Goal: Task Accomplishment & Management: Manage account settings

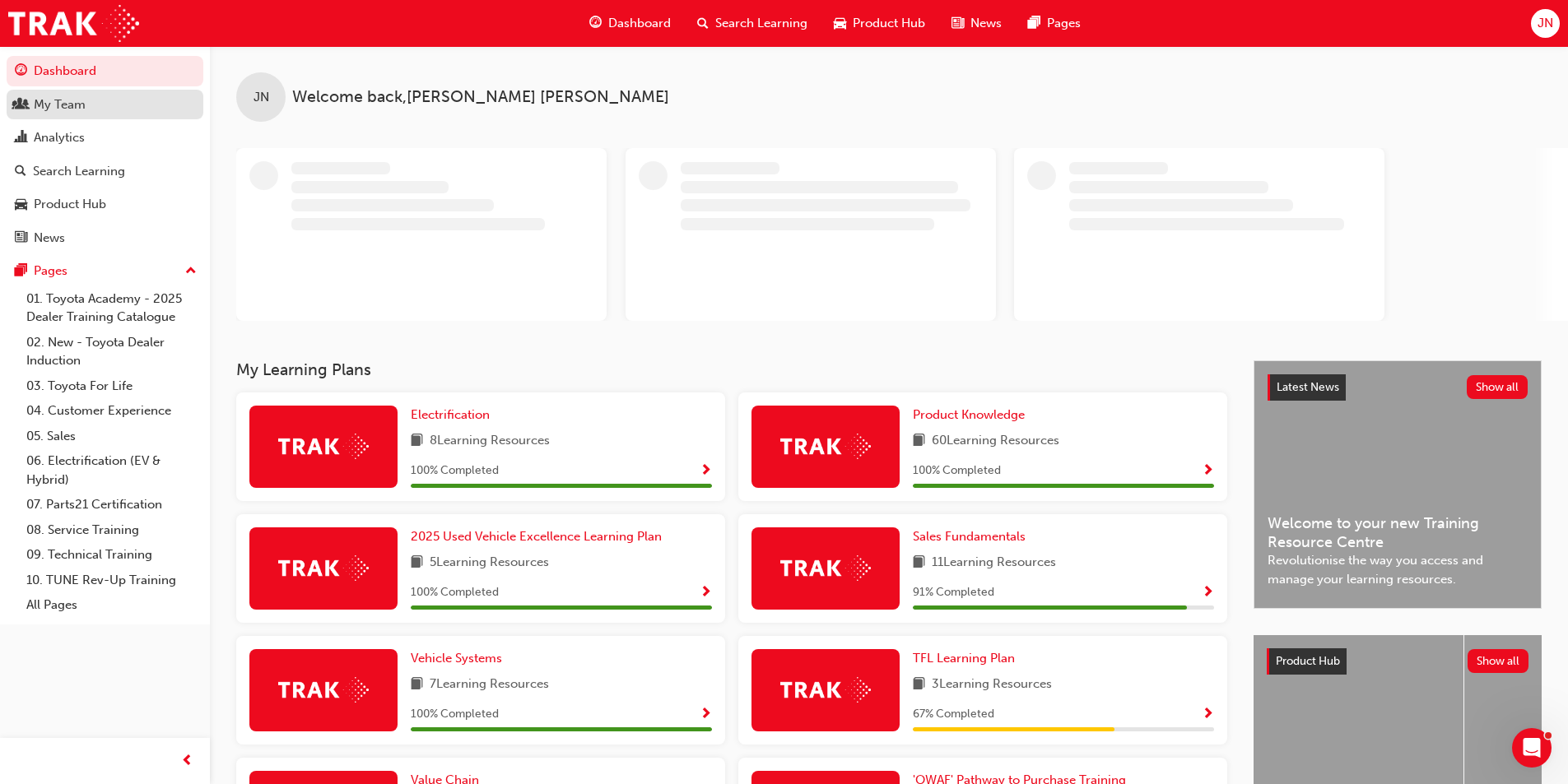
click at [106, 100] on div "My Team" at bounding box center [105, 104] width 181 height 20
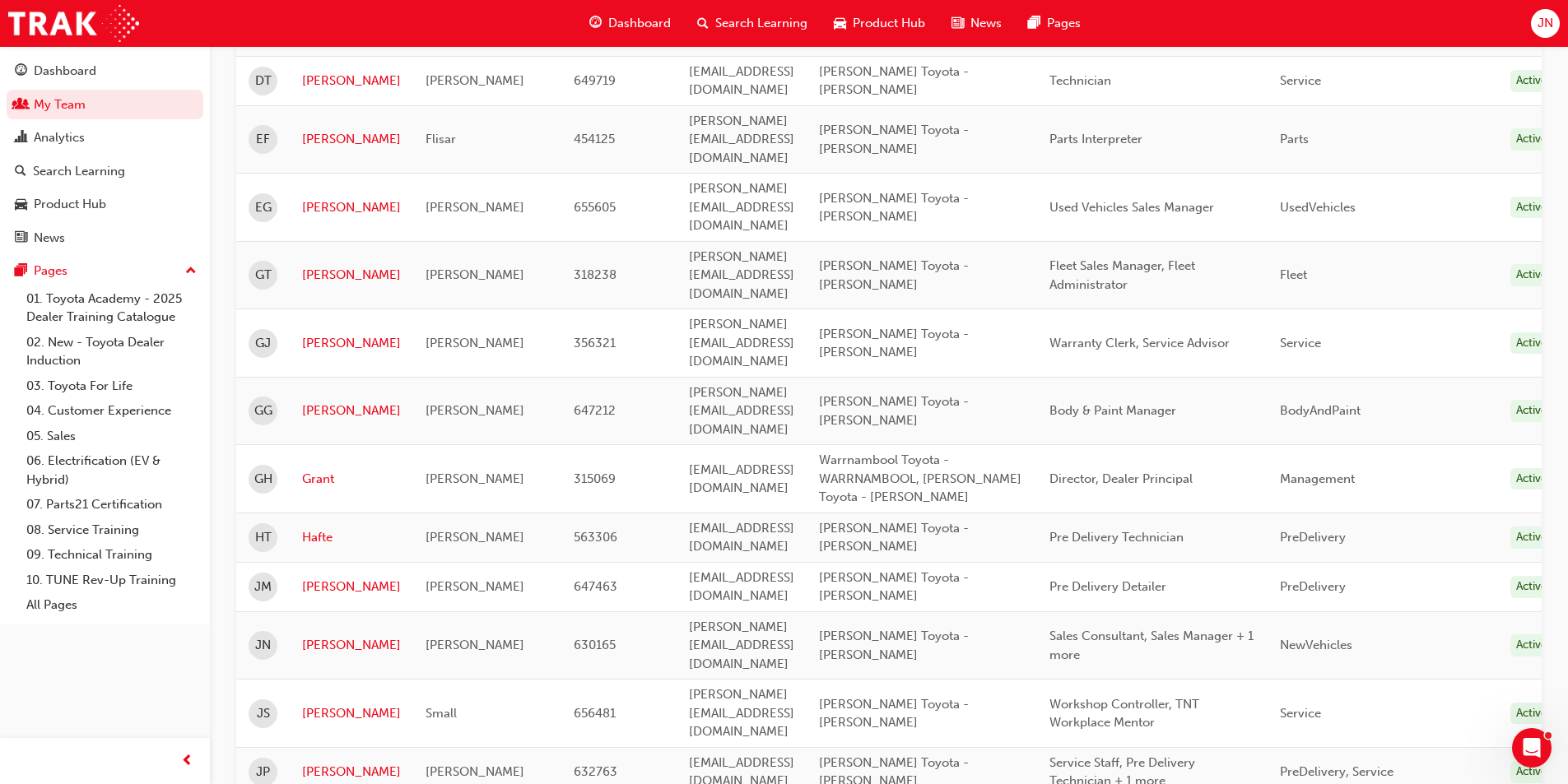
scroll to position [1235, 0]
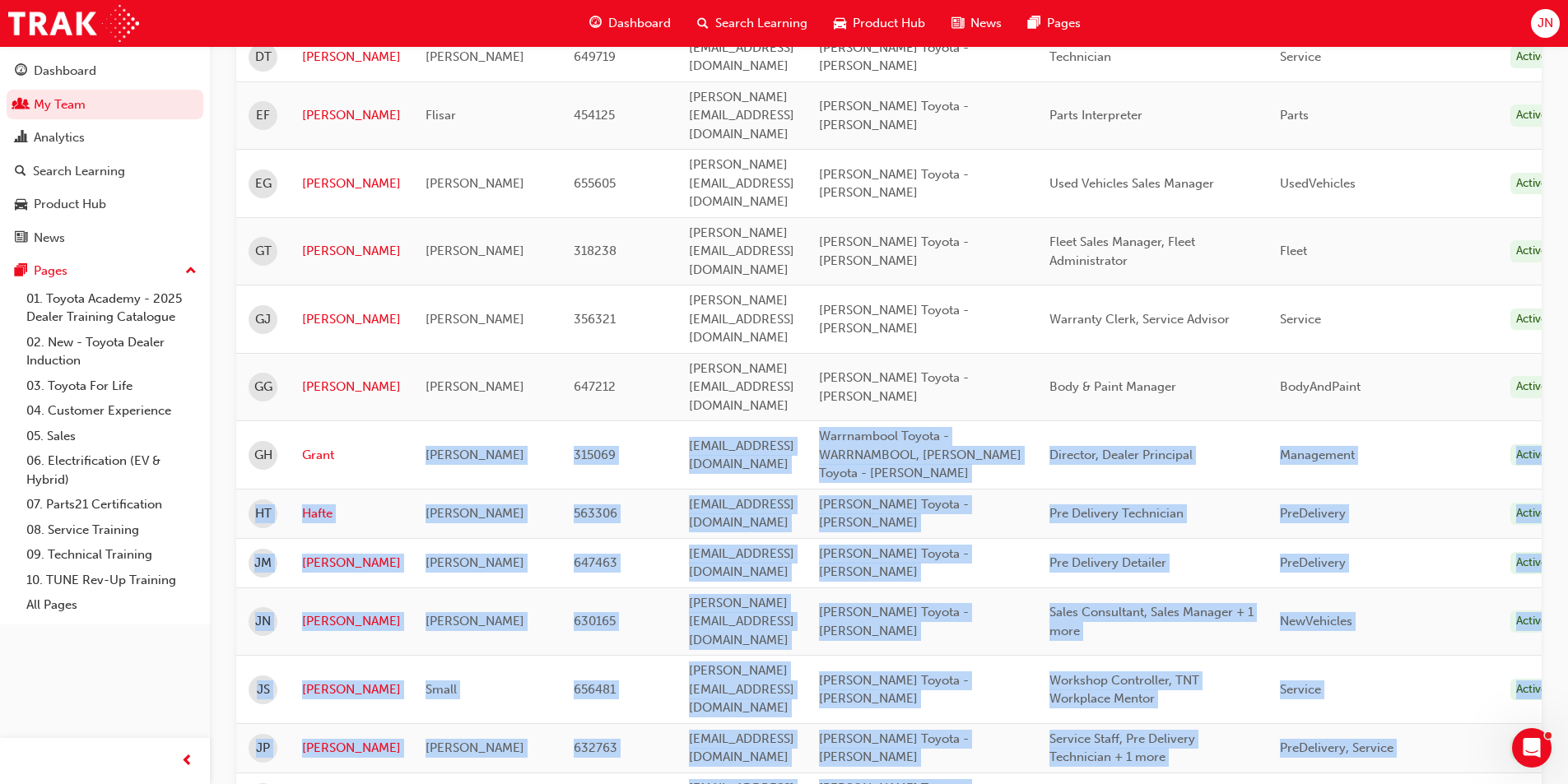
drag, startPoint x: 397, startPoint y: 119, endPoint x: 468, endPoint y: 628, distance: 513.9
click at [468, 628] on tbody "AU [PERSON_NAME] 550805 [PERSON_NAME][EMAIL_ADDRESS][DOMAIN_NAME] [PERSON_NAME]…" at bounding box center [902, 528] width 1333 height 2894
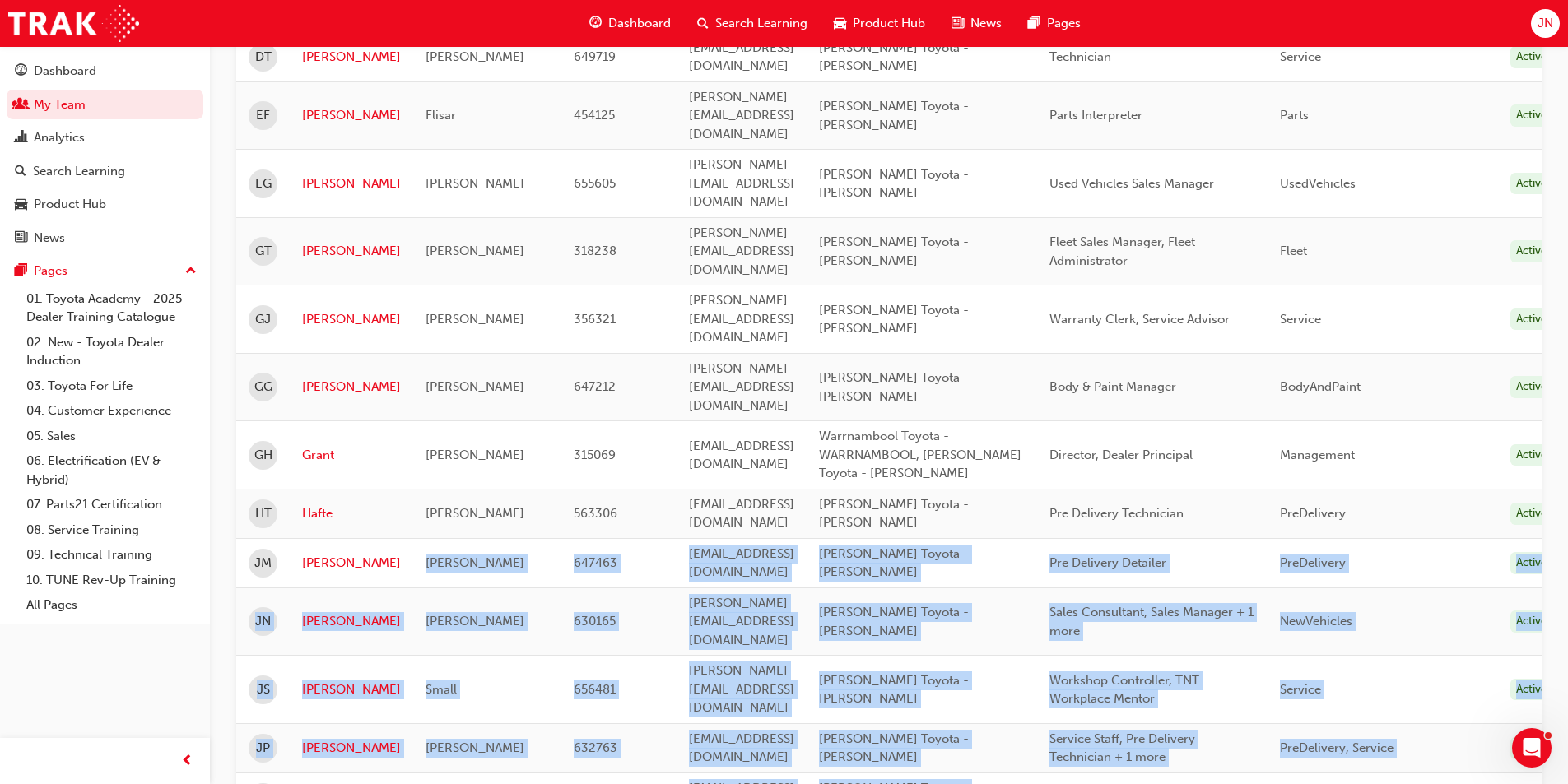
drag, startPoint x: 468, startPoint y: 628, endPoint x: 429, endPoint y: 158, distance: 471.6
click at [429, 163] on tbody "AU [PERSON_NAME] 550805 [PERSON_NAME][EMAIL_ADDRESS][DOMAIN_NAME] [PERSON_NAME]…" at bounding box center [902, 528] width 1333 height 2894
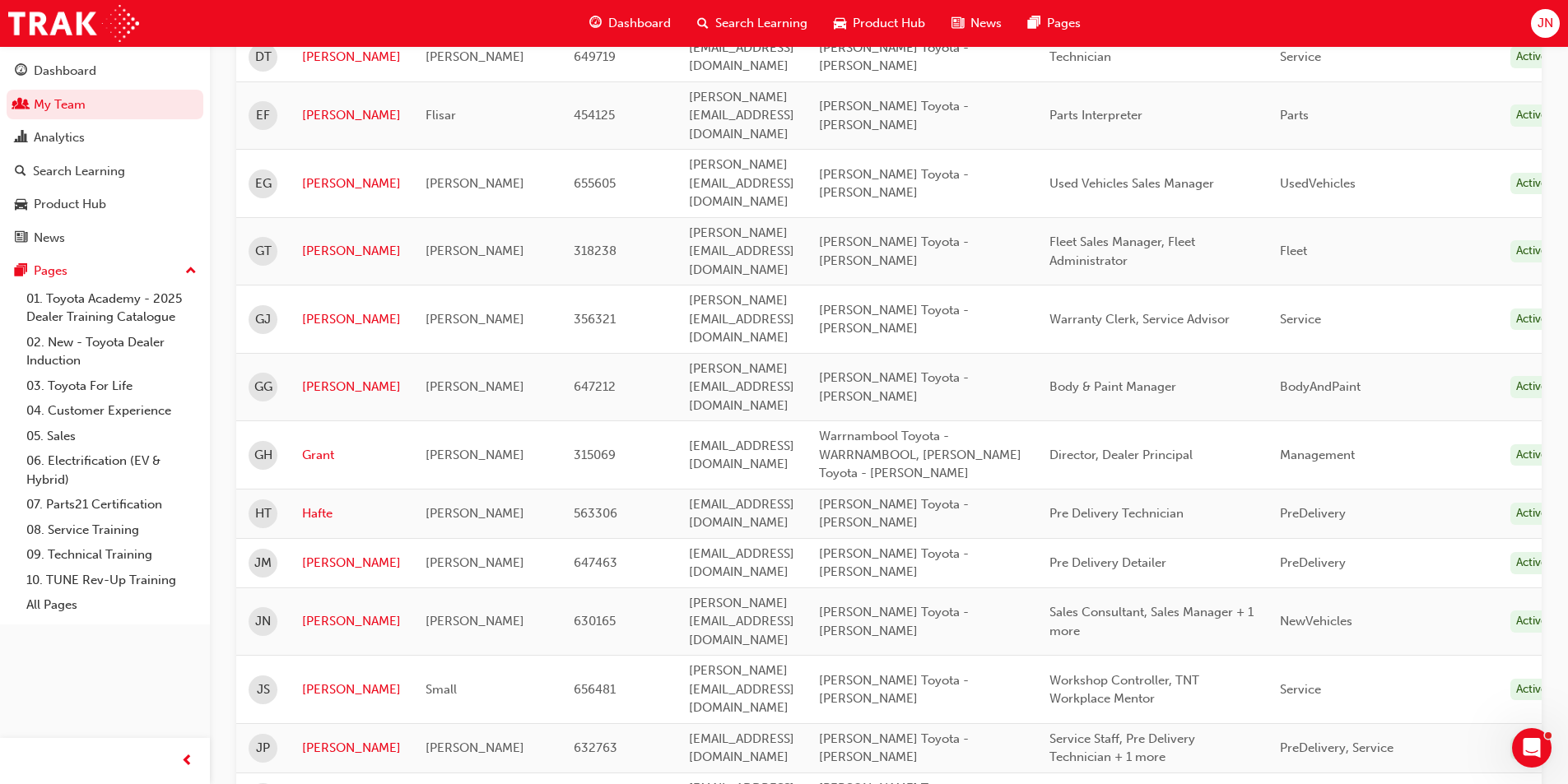
click at [426, 506] on span "[PERSON_NAME]" at bounding box center [475, 513] width 99 height 14
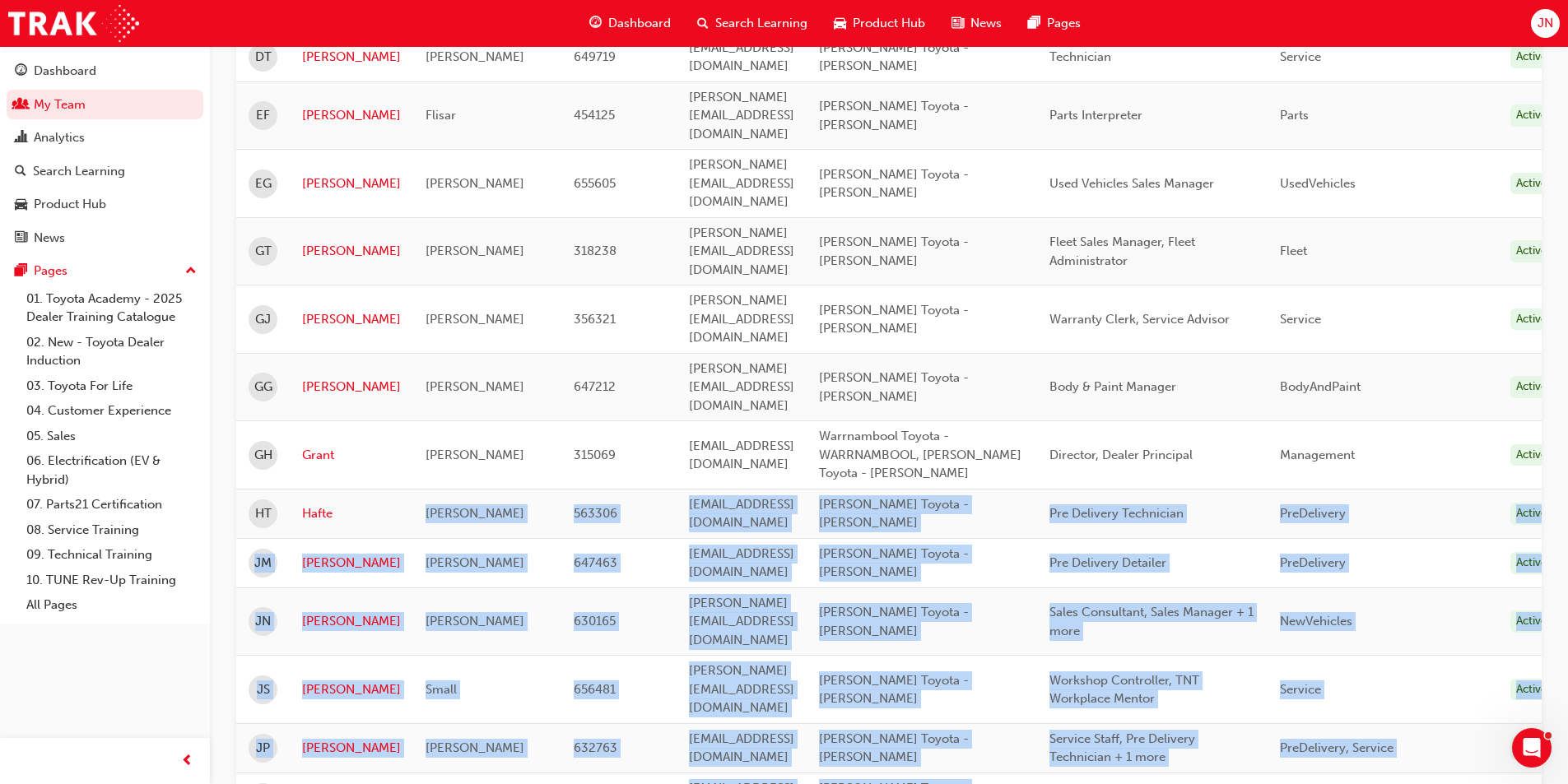
drag, startPoint x: 424, startPoint y: 142, endPoint x: 501, endPoint y: 576, distance: 440.8
click at [501, 576] on tbody "AU [PERSON_NAME] 550805 [PERSON_NAME][EMAIL_ADDRESS][DOMAIN_NAME] [PERSON_NAME]…" at bounding box center [902, 528] width 1333 height 2894
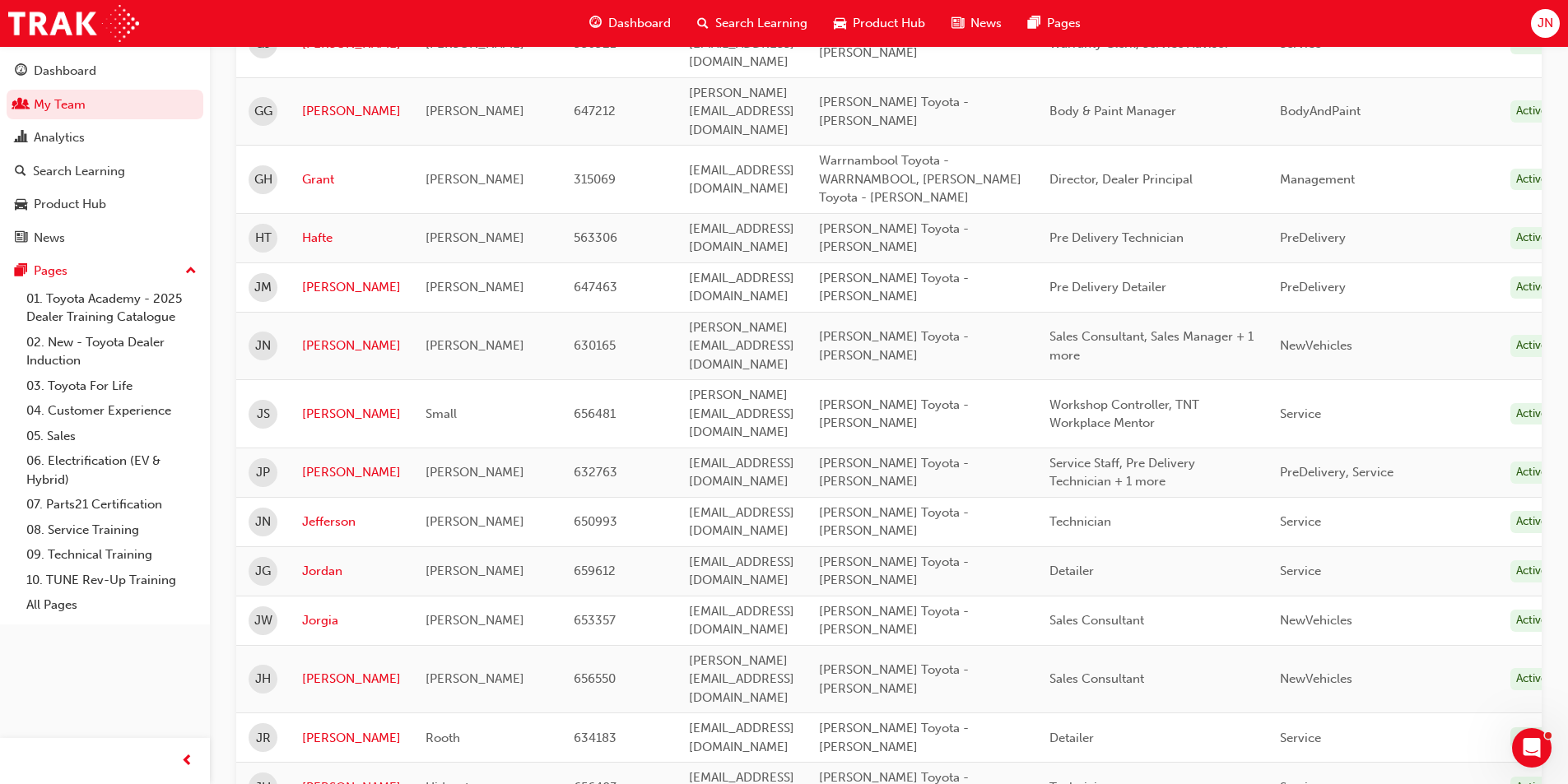
scroll to position [1482, 0]
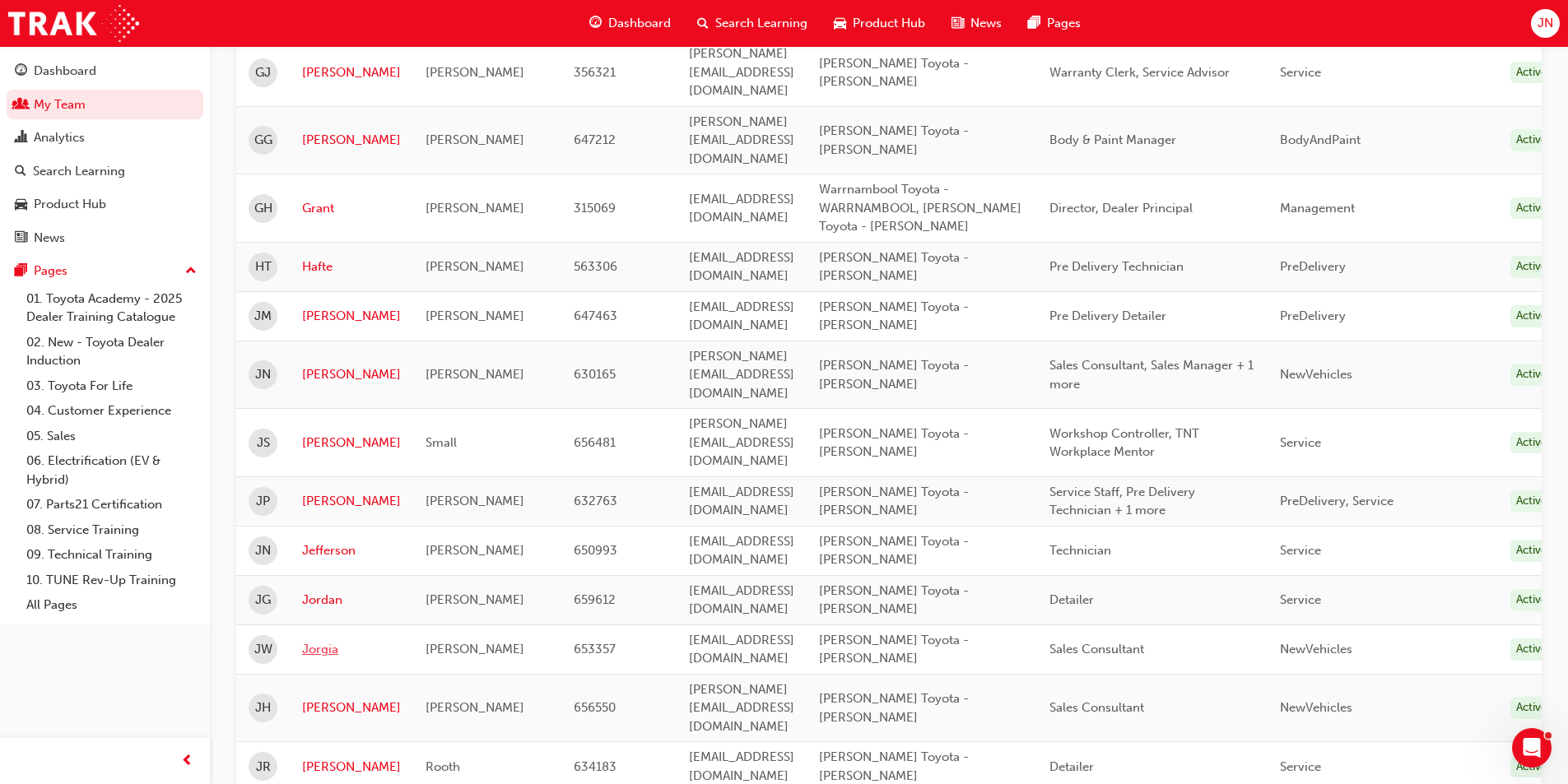
click at [328, 640] on link "Jorgia" at bounding box center [351, 649] width 99 height 19
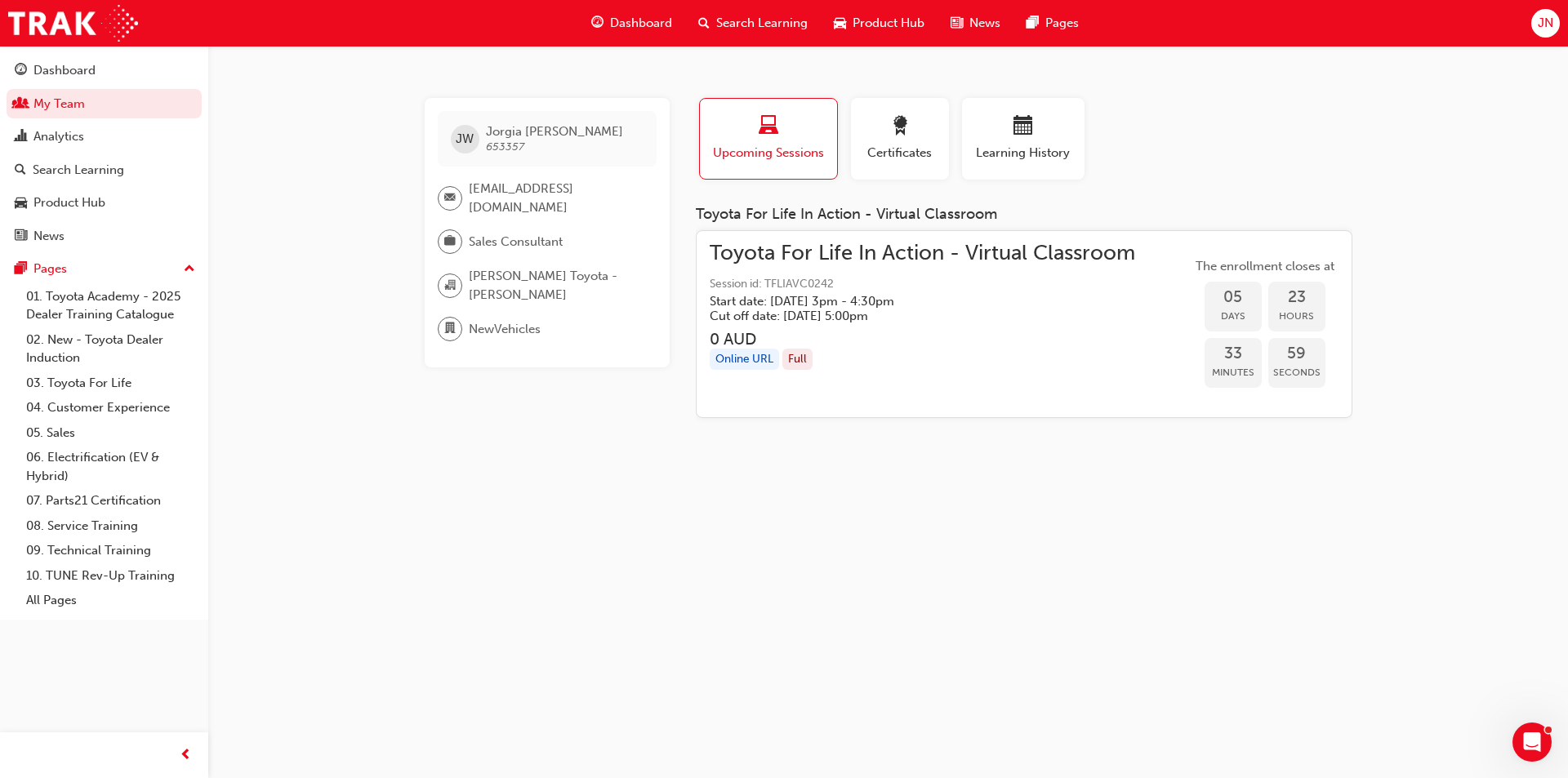
click at [868, 251] on span "Toyota For Life In Action - Virtual Classroom" at bounding box center [922, 254] width 425 height 19
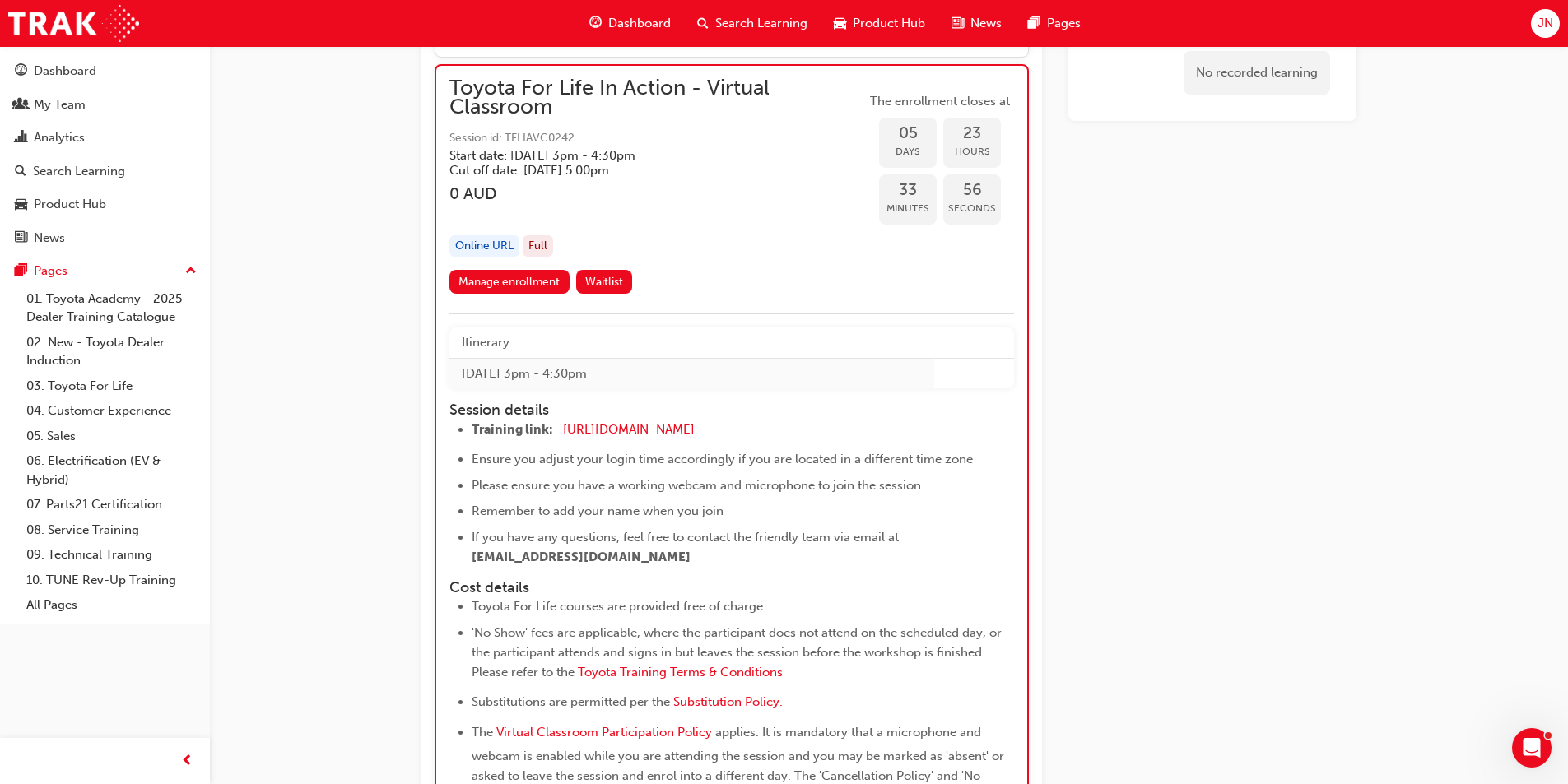
scroll to position [4076, 0]
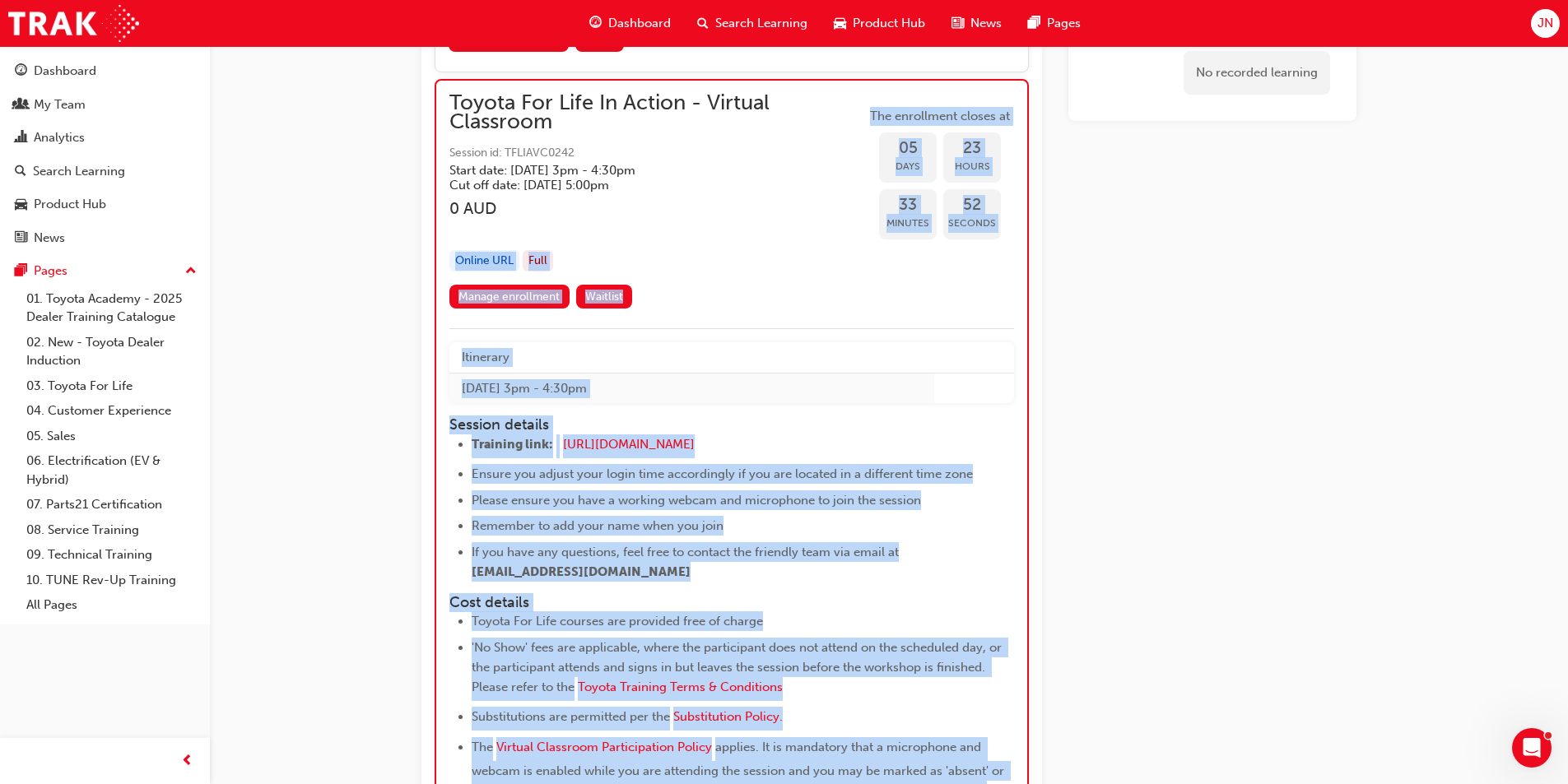
drag, startPoint x: 367, startPoint y: 247, endPoint x: 1118, endPoint y: 531, distance: 802.9
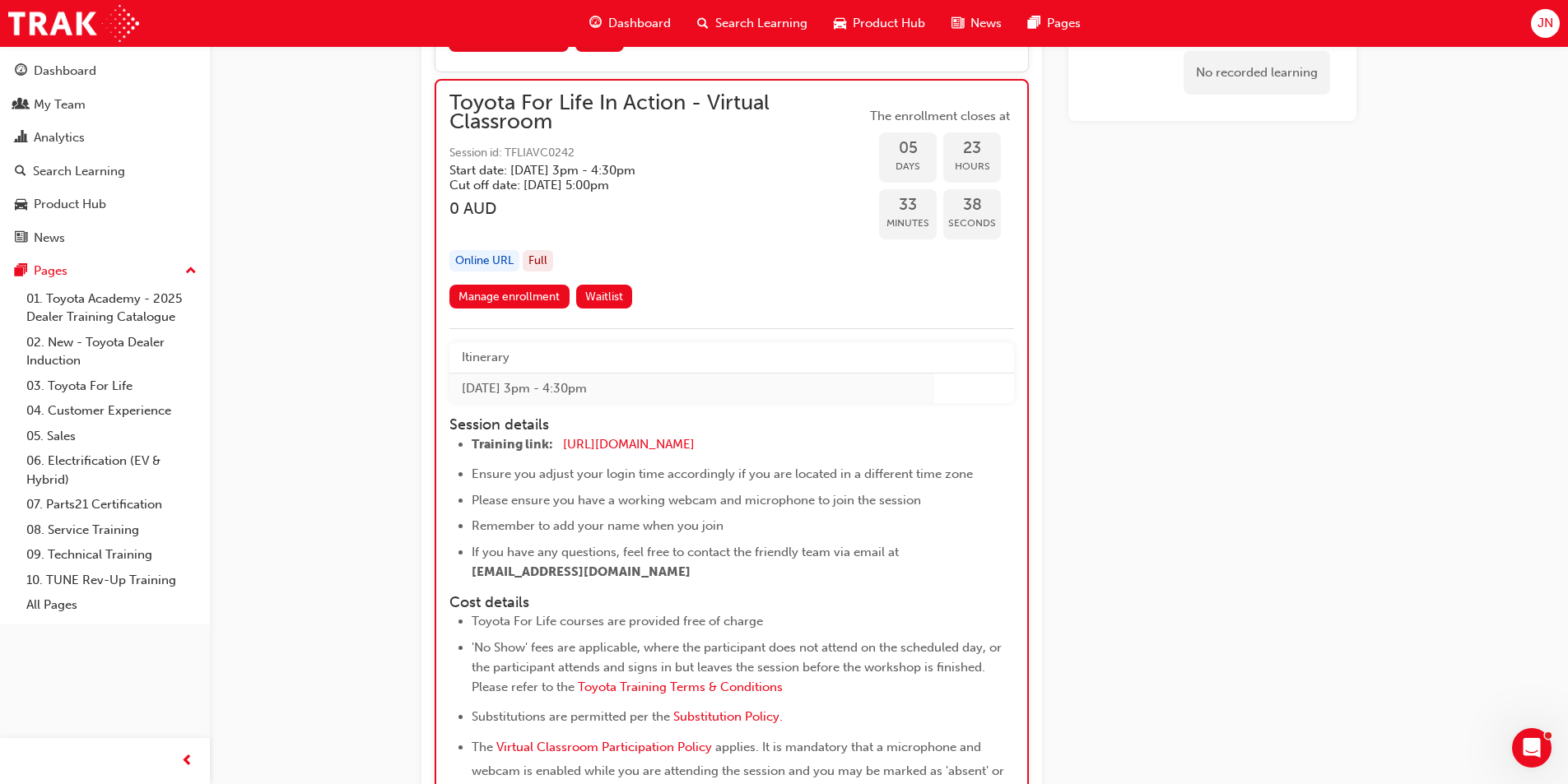
click at [524, 293] on link "Manage enrollment" at bounding box center [509, 296] width 120 height 24
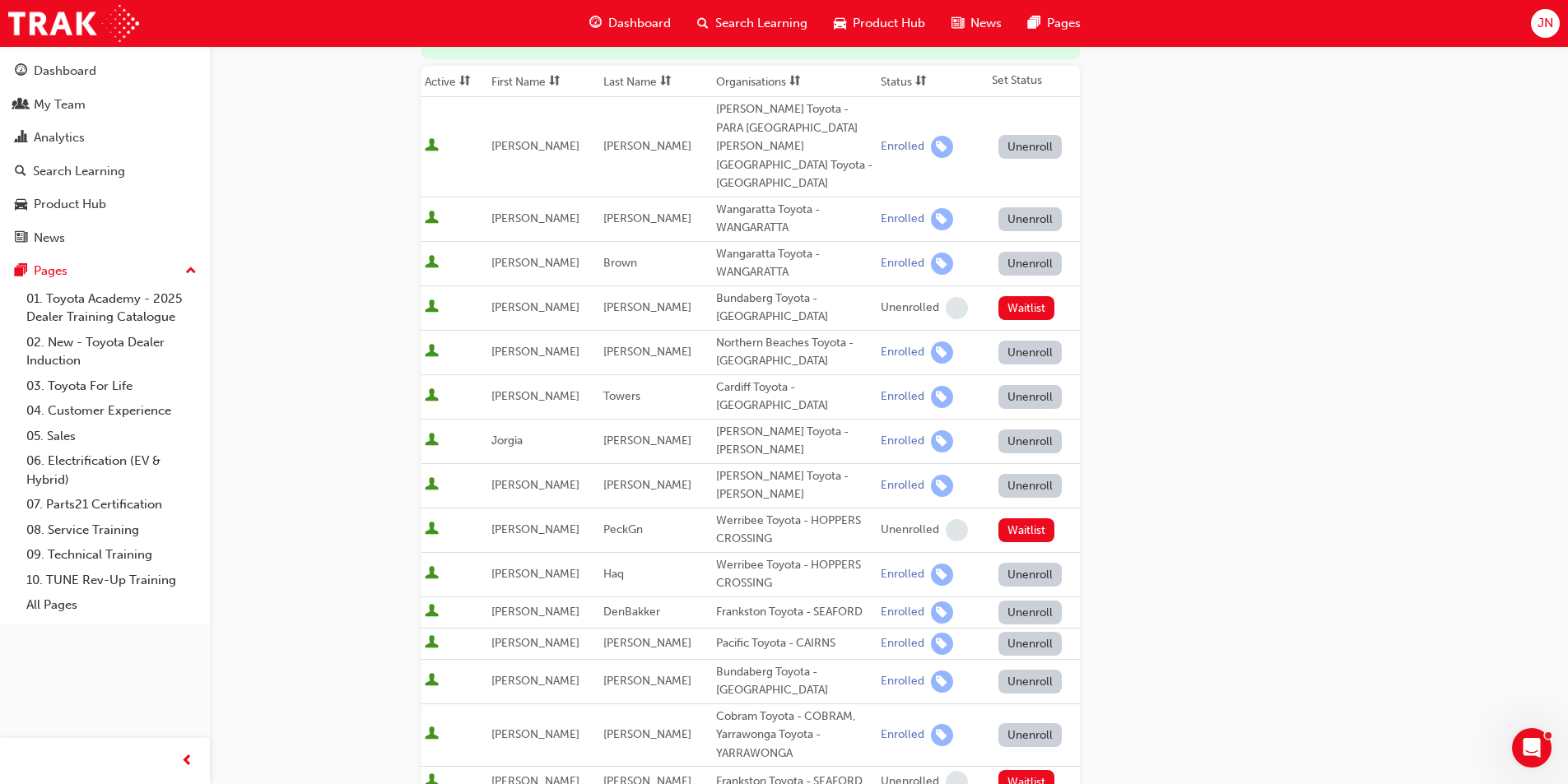
scroll to position [411, 0]
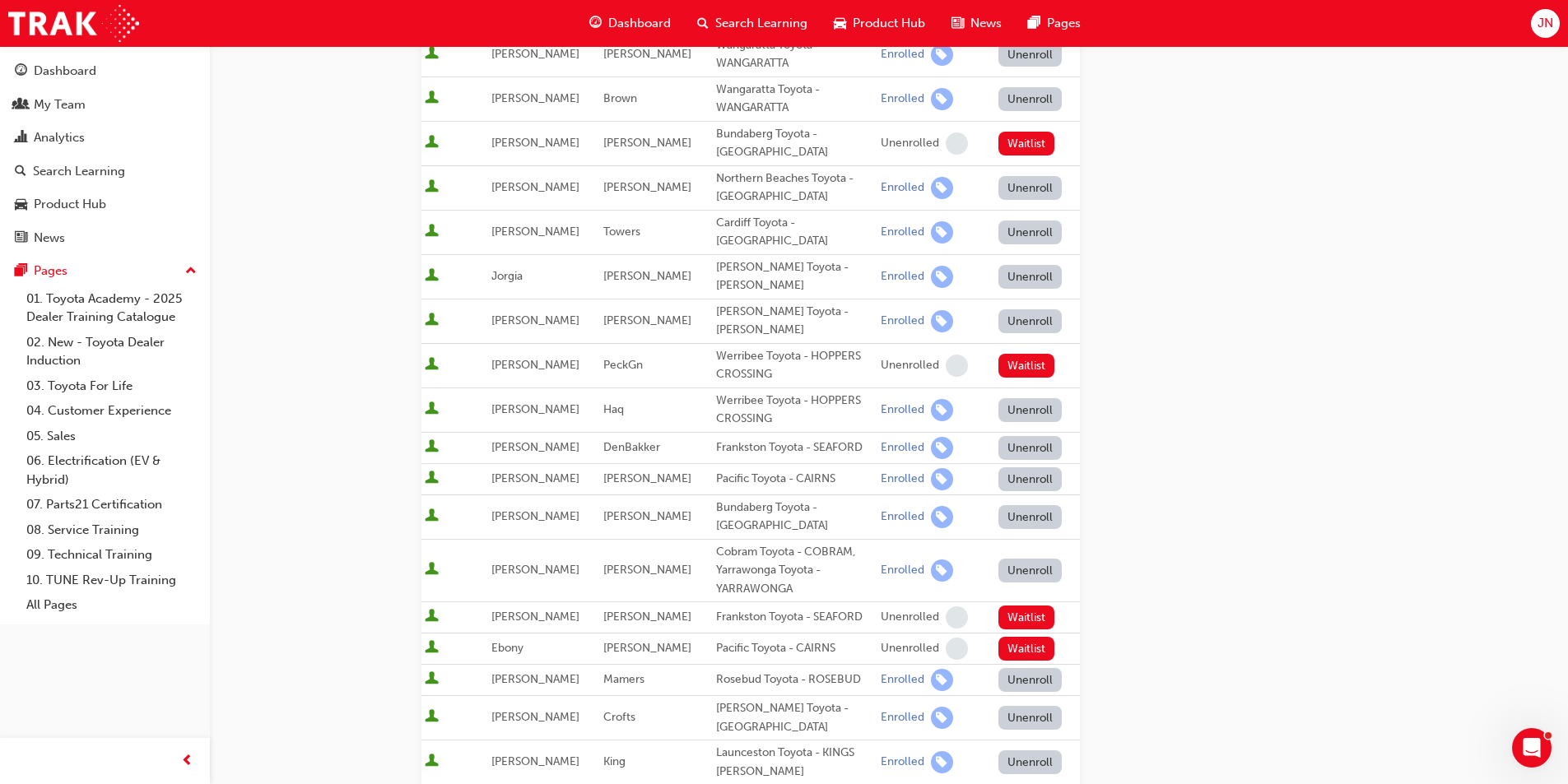
drag, startPoint x: 336, startPoint y: 213, endPoint x: 1133, endPoint y: 634, distance: 901.4
click at [1133, 634] on div "Go to session detail page Manage enrollment for Toyota For Life In Action - Vir…" at bounding box center [784, 406] width 1568 height 1636
click at [1241, 633] on div "Go to session detail page Manage enrollment for Toyota For Life In Action - Vir…" at bounding box center [889, 382] width 935 height 1496
drag, startPoint x: 330, startPoint y: 130, endPoint x: 1224, endPoint y: 668, distance: 1043.4
click at [1224, 668] on div "Go to session detail page Manage enrollment for Toyota For Life In Action - Vir…" at bounding box center [784, 406] width 1568 height 1636
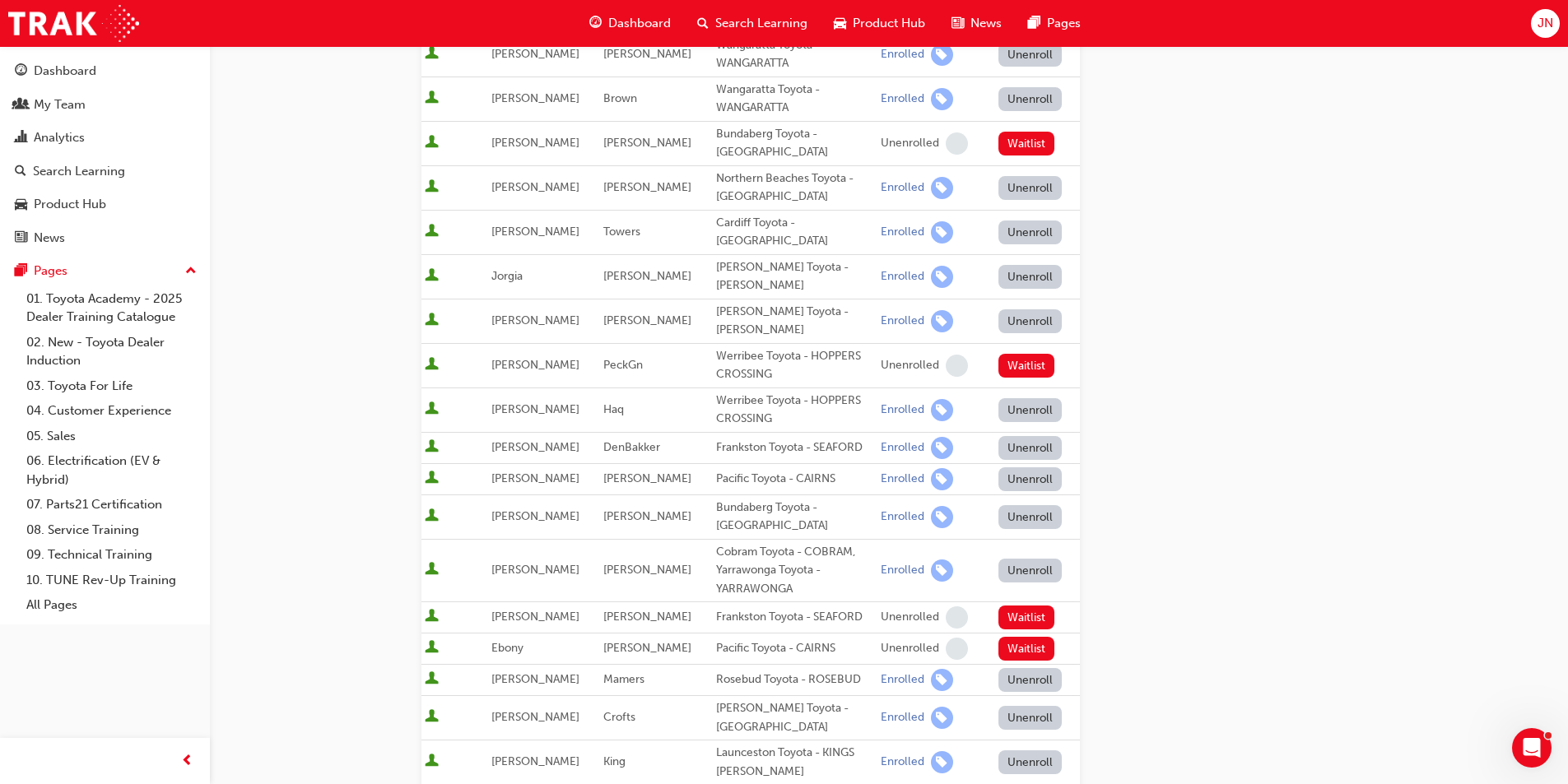
click at [1224, 668] on div "Go to session detail page Manage enrollment for Toyota For Life In Action - Vir…" at bounding box center [889, 382] width 935 height 1496
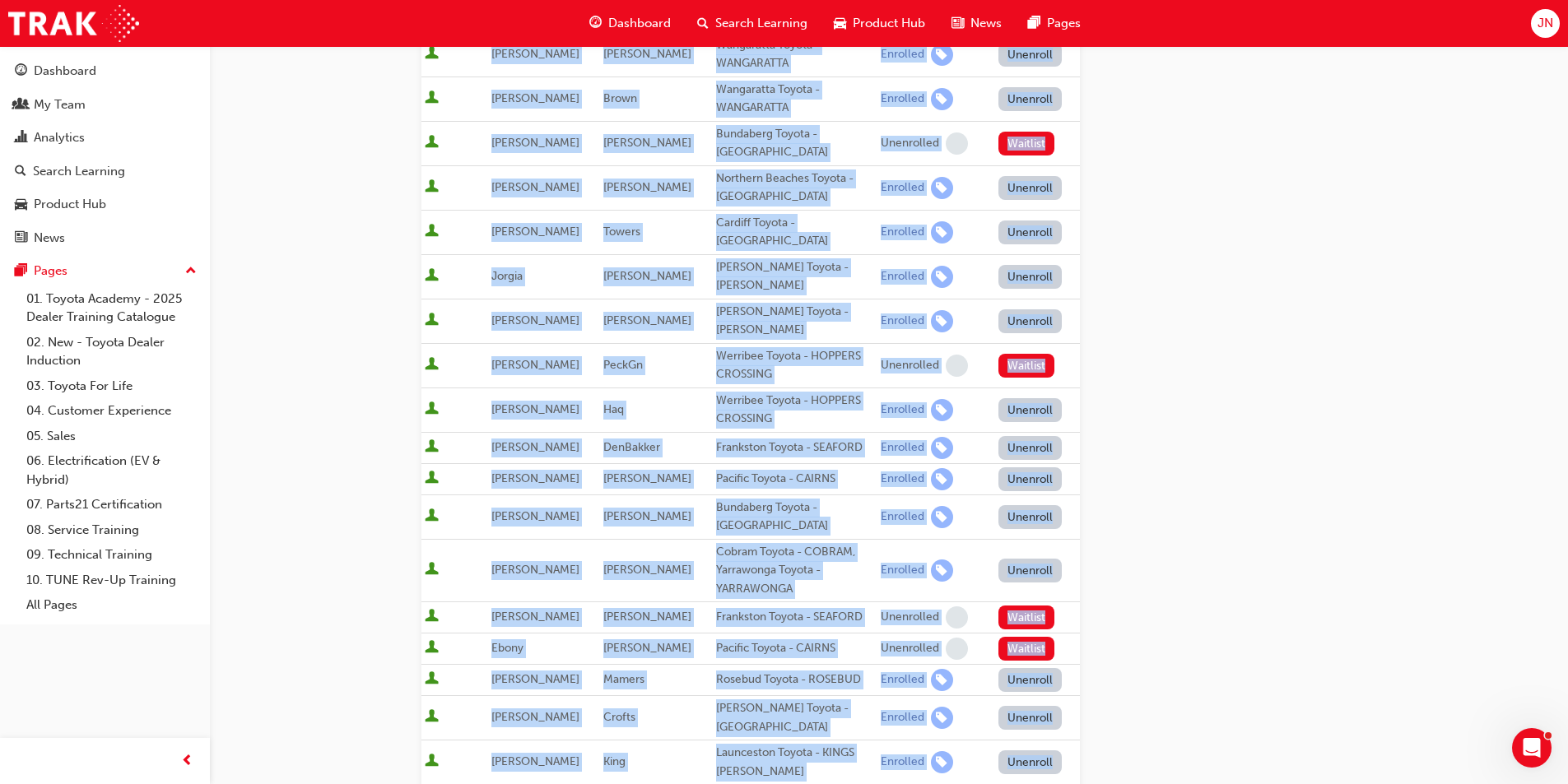
drag, startPoint x: 1224, startPoint y: 668, endPoint x: 308, endPoint y: 126, distance: 1064.3
click at [297, 138] on div "Go to session detail page Manage enrollment for Toyota For Life In Action - Vir…" at bounding box center [784, 406] width 1568 height 1636
click at [308, 125] on div "Go to session detail page Manage enrollment for Toyota For Life In Action - Vir…" at bounding box center [784, 406] width 1568 height 1636
drag, startPoint x: 308, startPoint y: 125, endPoint x: 1293, endPoint y: 625, distance: 1104.6
click at [1293, 625] on div "Go to session detail page Manage enrollment for Toyota For Life In Action - Vir…" at bounding box center [784, 406] width 1568 height 1636
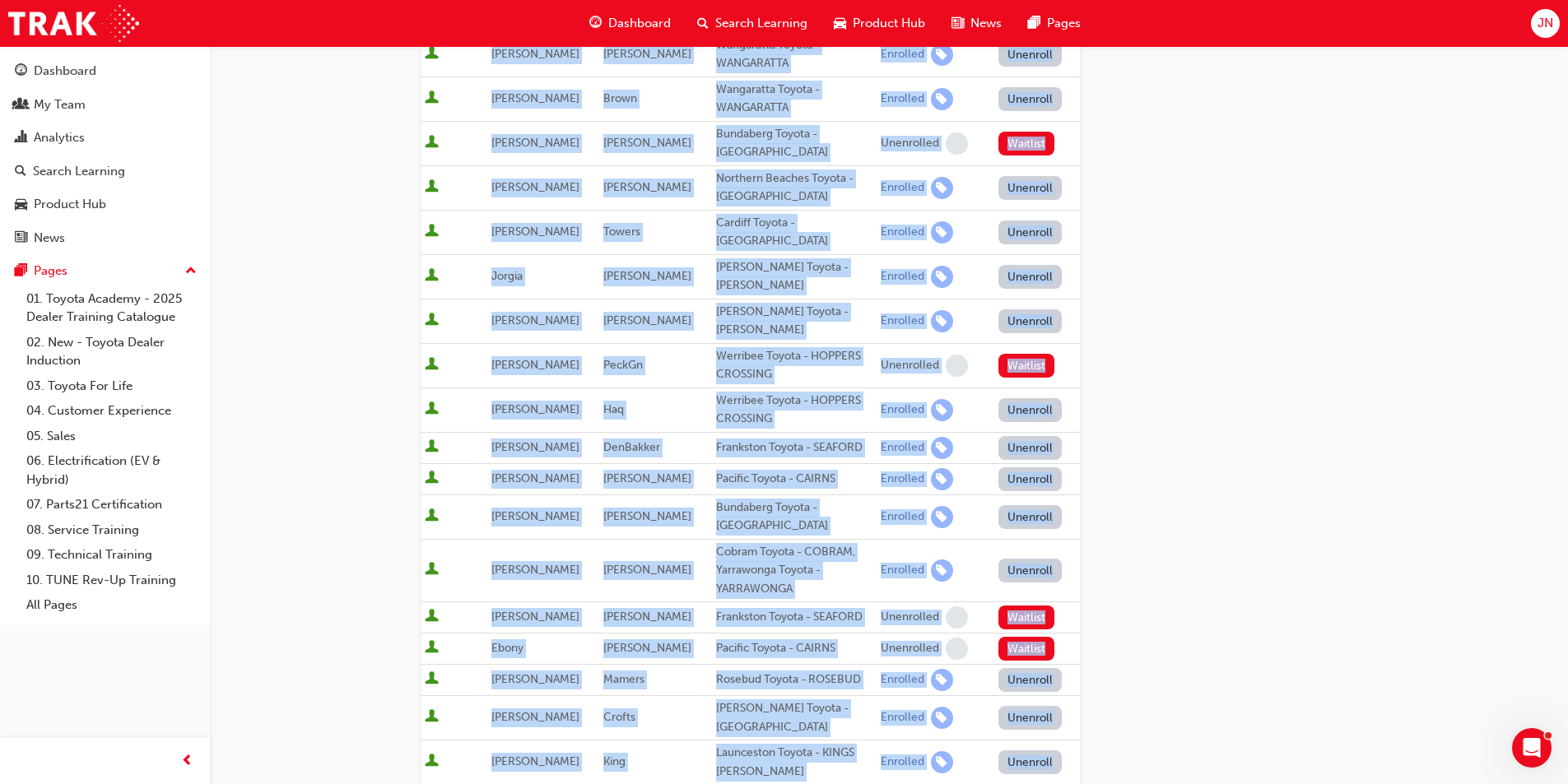
click at [1293, 625] on div "Go to session detail page Manage enrollment for Toyota For Life In Action - Vir…" at bounding box center [889, 382] width 935 height 1496
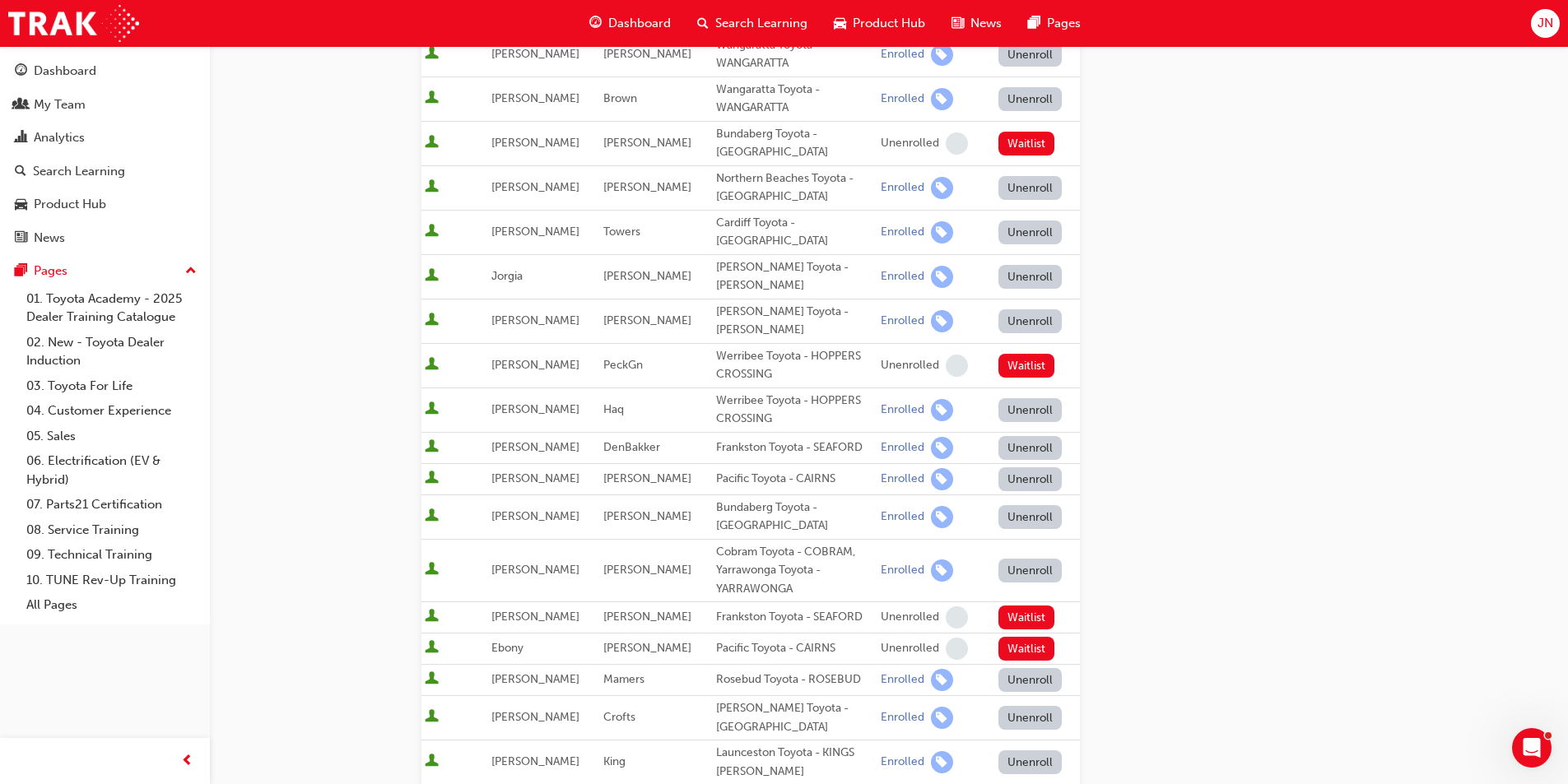
scroll to position [330, 0]
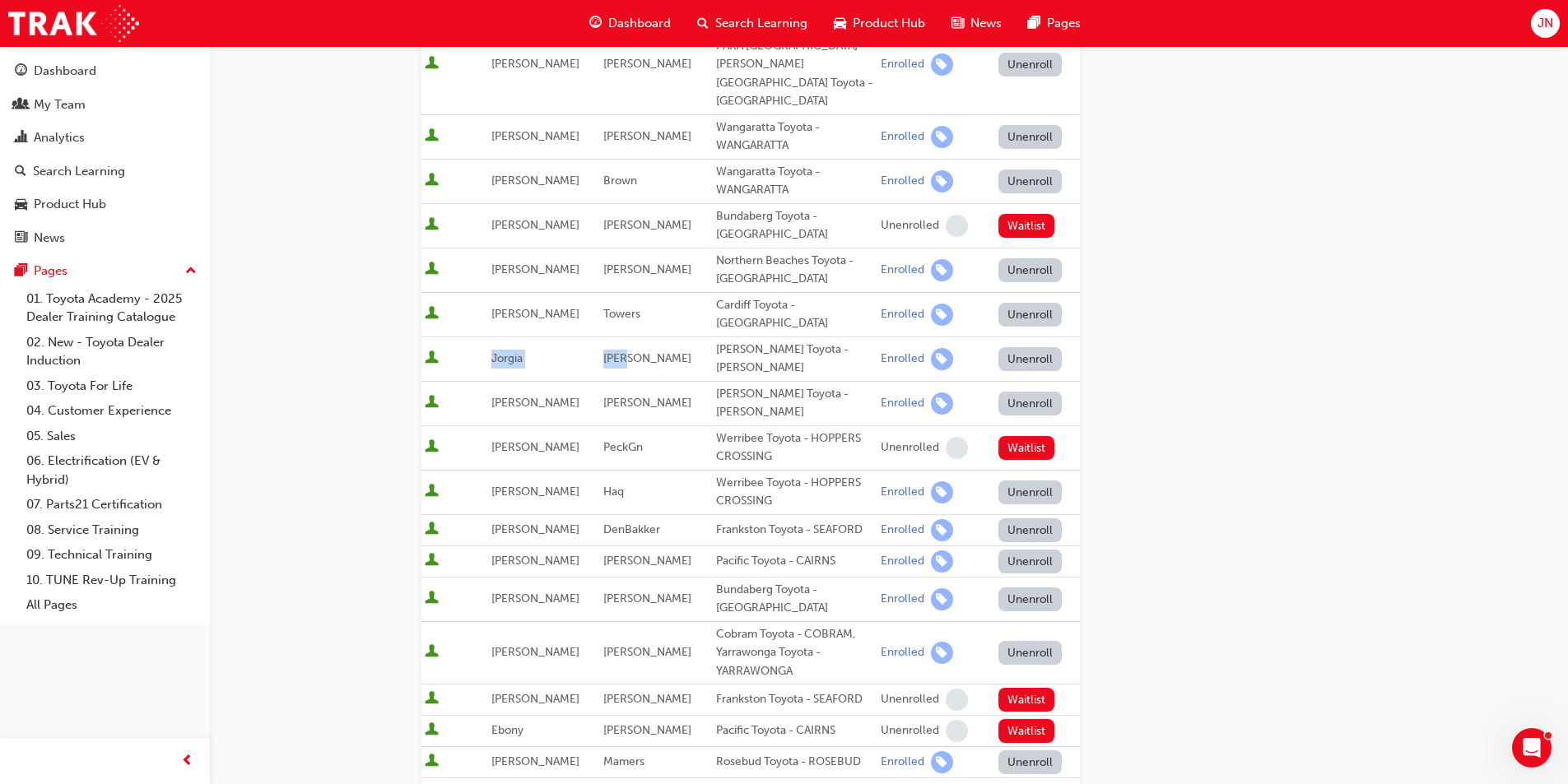
drag, startPoint x: 500, startPoint y: 298, endPoint x: 642, endPoint y: 301, distance: 142.0
click at [642, 336] on tr "[PERSON_NAME] Toyota - [PERSON_NAME] Enrolled Unenroll" at bounding box center [750, 358] width 658 height 44
click at [642, 336] on td "[PERSON_NAME]" at bounding box center [655, 358] width 111 height 44
drag, startPoint x: 642, startPoint y: 301, endPoint x: 518, endPoint y: 303, distance: 124.0
click at [518, 336] on tr "[PERSON_NAME] Toyota - [PERSON_NAME] Enrolled Unenroll" at bounding box center [750, 358] width 658 height 44
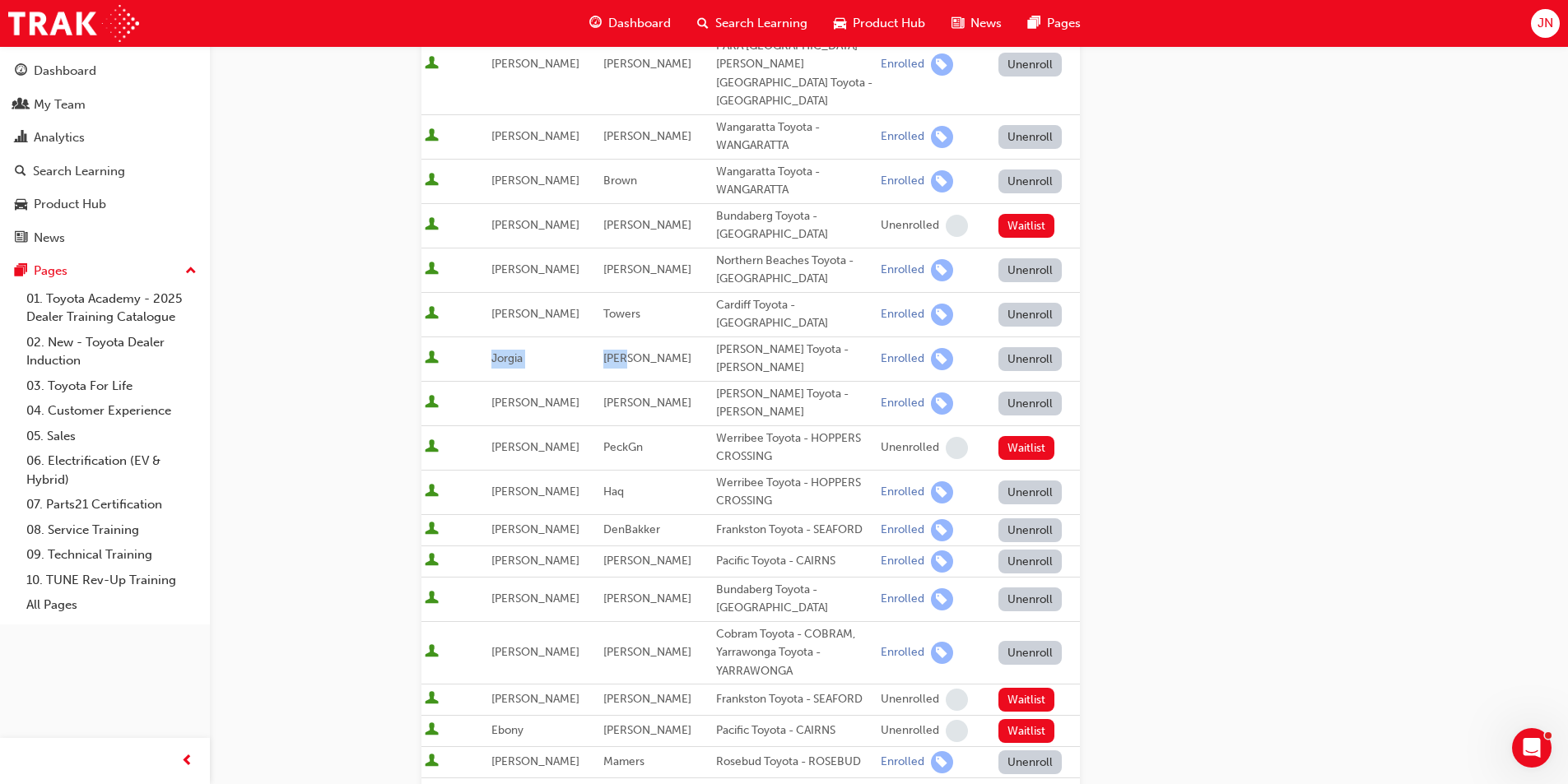
click at [518, 352] on span "Jorgia" at bounding box center [506, 358] width 32 height 14
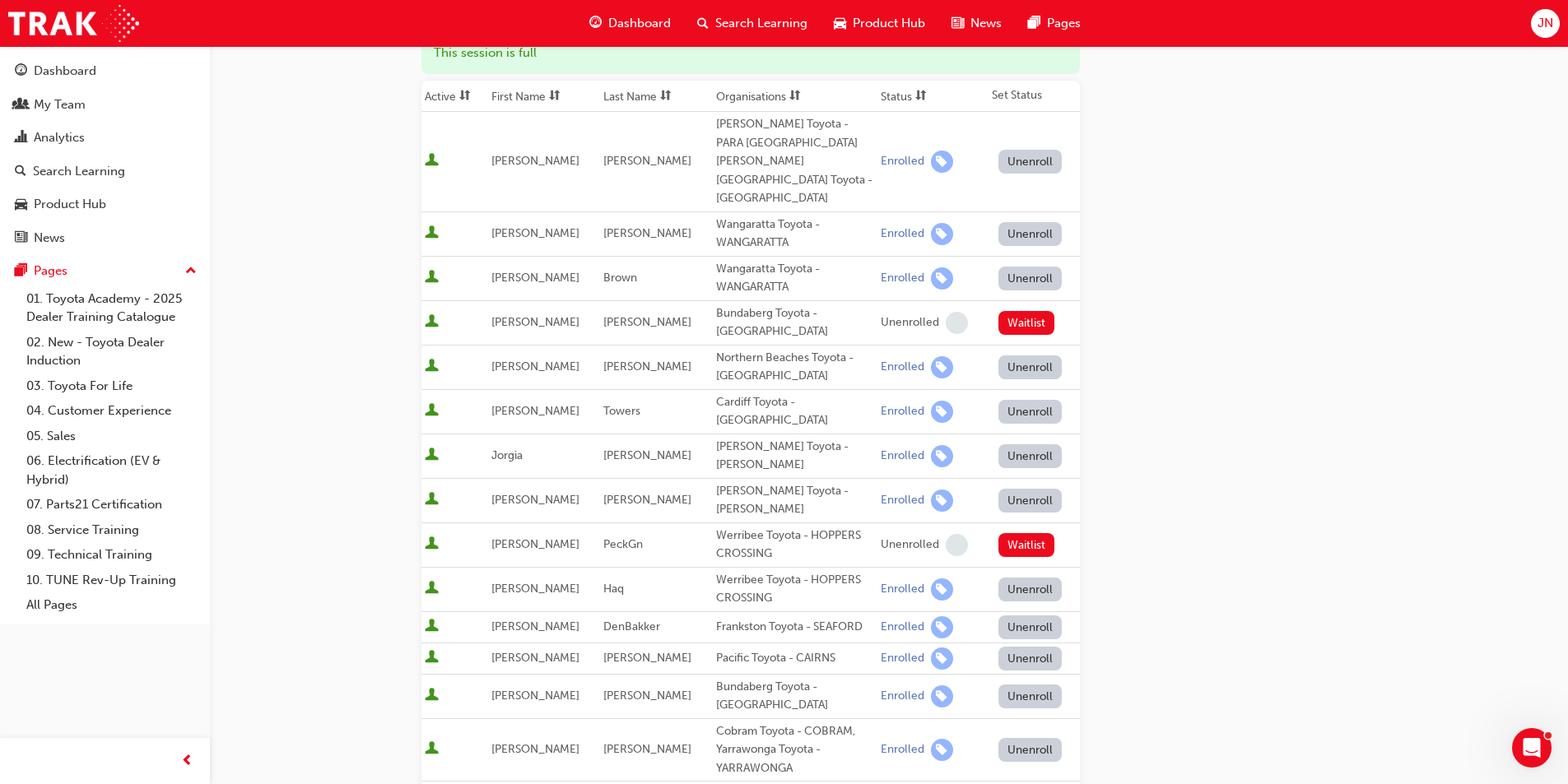
scroll to position [0, 0]
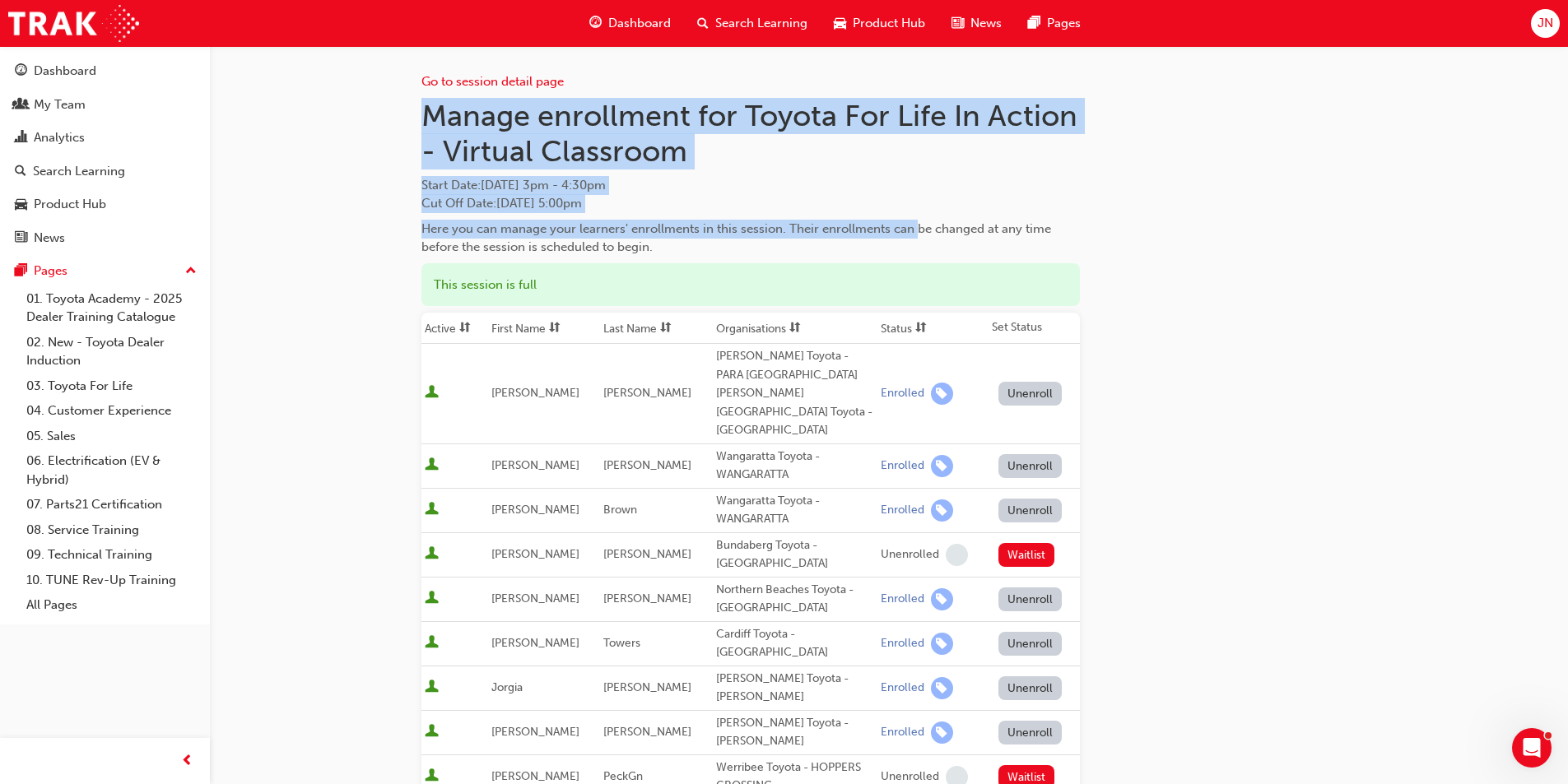
drag, startPoint x: 441, startPoint y: 118, endPoint x: 917, endPoint y: 220, distance: 486.8
click at [917, 220] on div "Here you can manage your learners' enrollments in this session. Their enrollmen…" at bounding box center [750, 238] width 658 height 37
drag, startPoint x: 785, startPoint y: 224, endPoint x: 354, endPoint y: 94, distance: 450.2
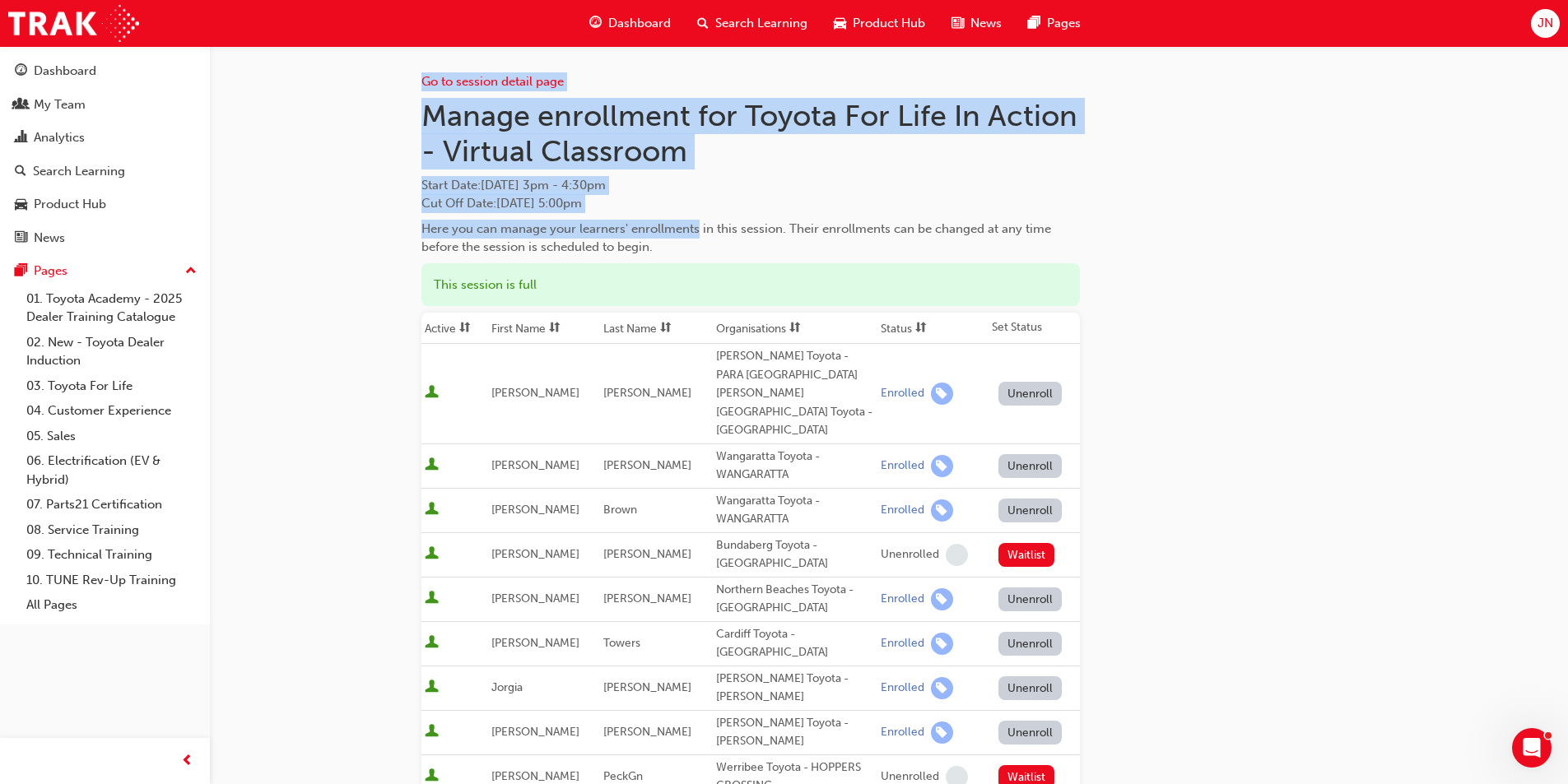
drag, startPoint x: 320, startPoint y: 86, endPoint x: 699, endPoint y: 236, distance: 407.6
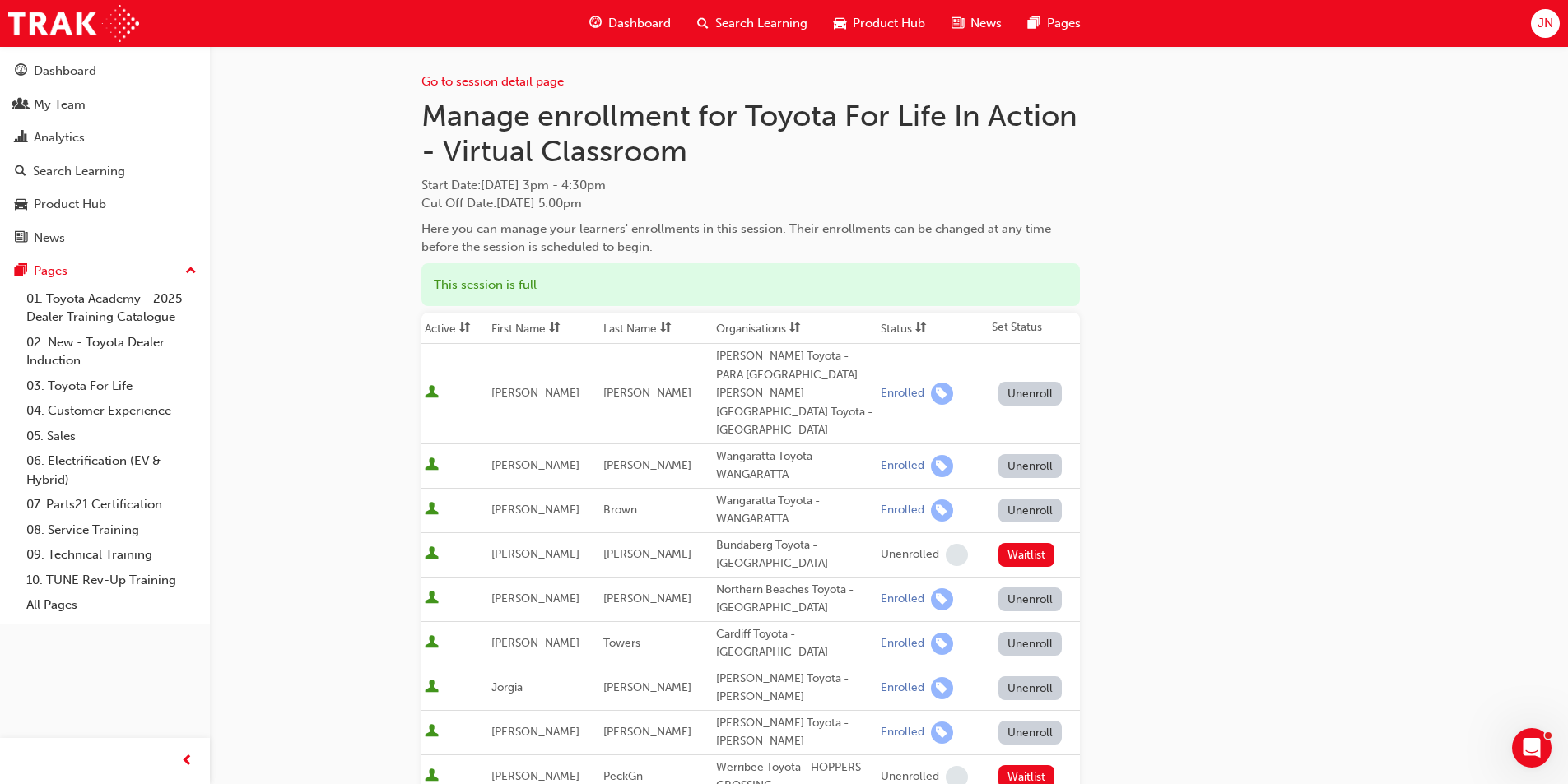
click at [693, 254] on div "Here you can manage your learners' enrollments in this session. Their enrollmen…" at bounding box center [750, 238] width 658 height 37
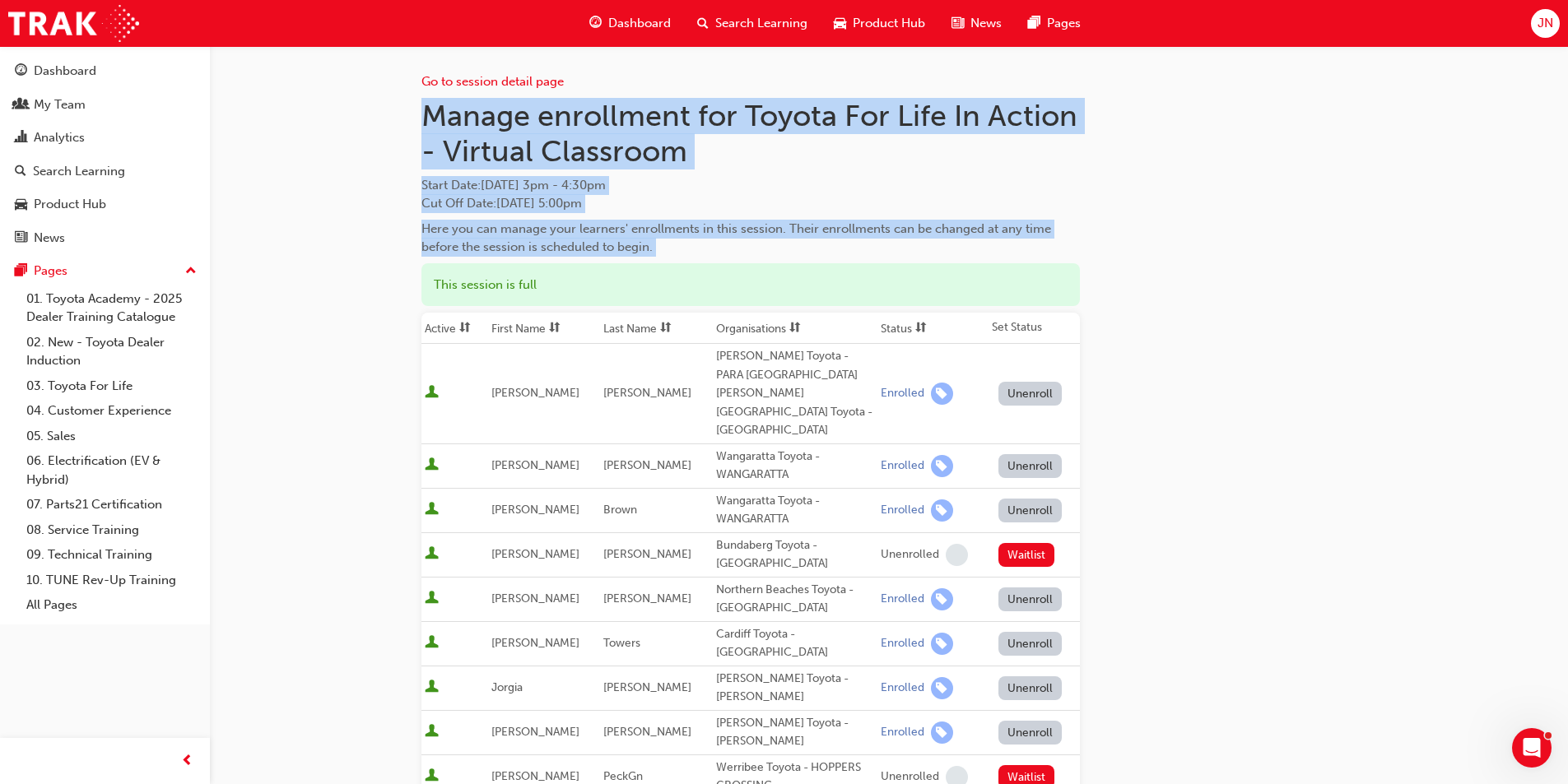
drag, startPoint x: 693, startPoint y: 254, endPoint x: 365, endPoint y: 85, distance: 369.0
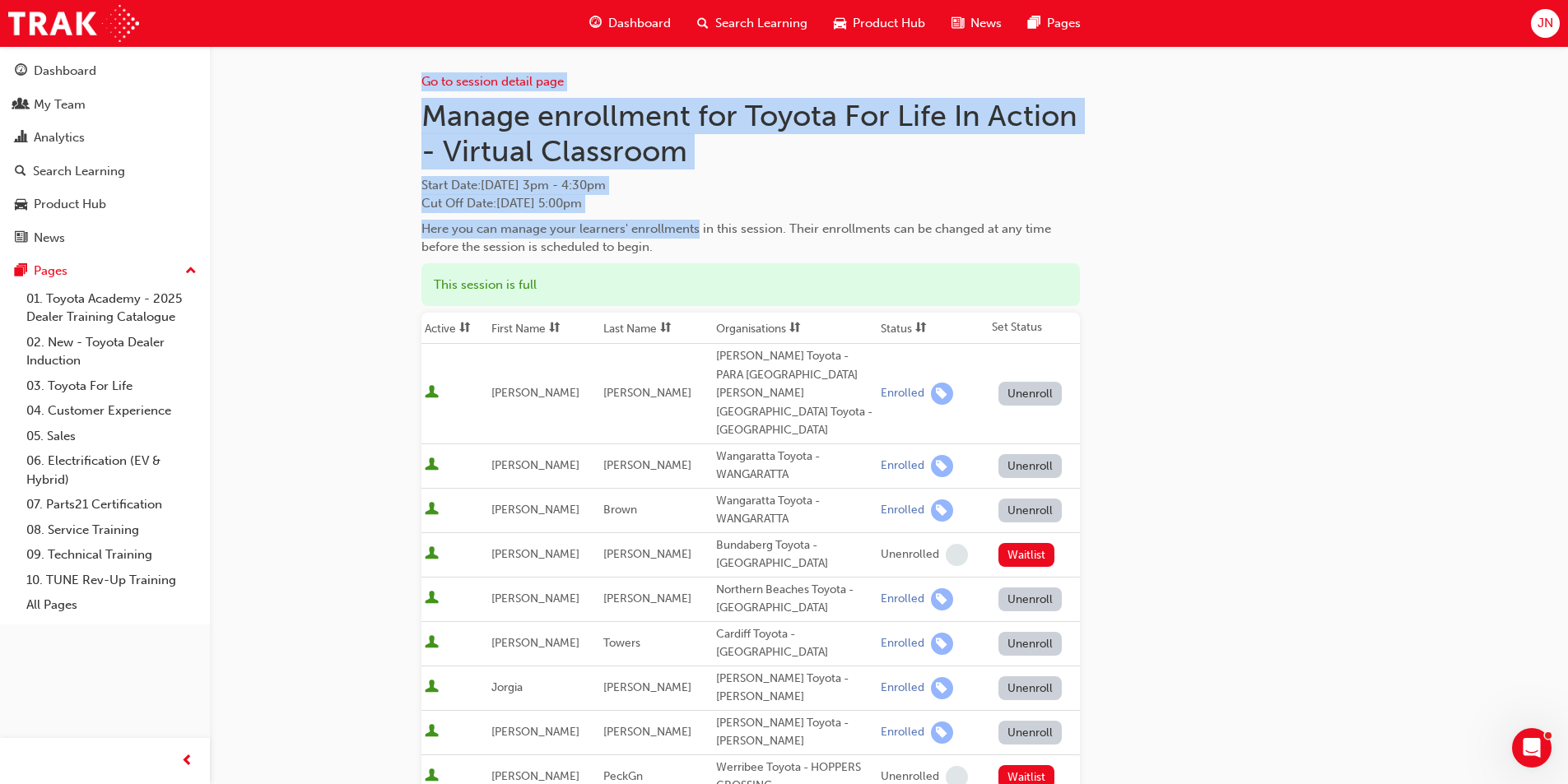
drag, startPoint x: 365, startPoint y: 85, endPoint x: 684, endPoint y: 242, distance: 355.5
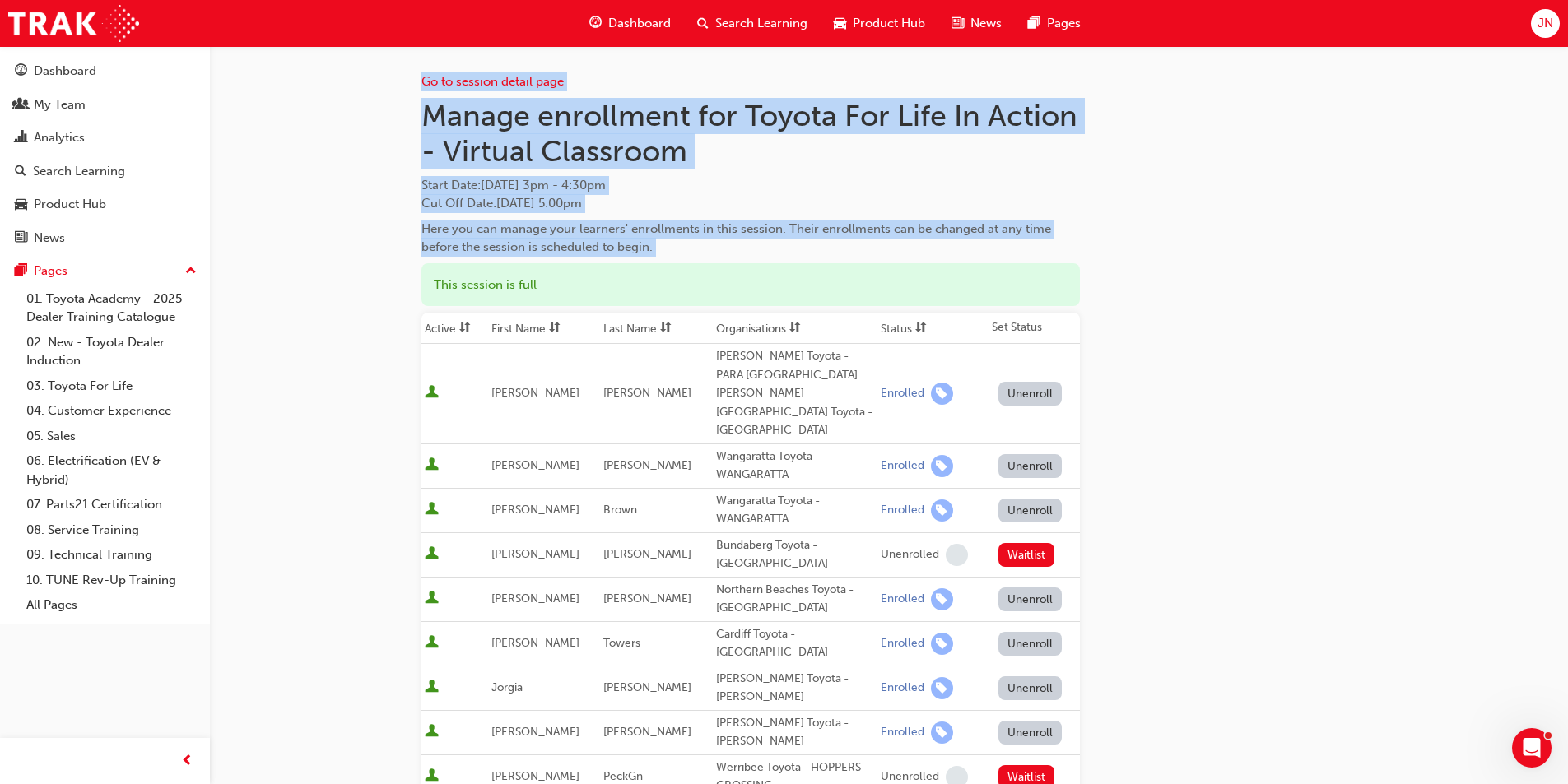
click at [684, 242] on div "Here you can manage your learners' enrollments in this session. Their enrollmen…" at bounding box center [750, 238] width 658 height 37
drag, startPoint x: 684, startPoint y: 242, endPoint x: 323, endPoint y: 120, distance: 381.1
